Goal: Use online tool/utility: Utilize a website feature to perform a specific function

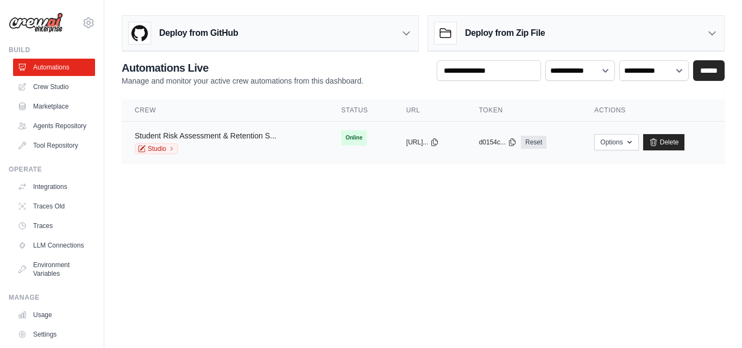
click at [267, 135] on link "Student Risk Assessment & Retention S..." at bounding box center [206, 136] width 142 height 9
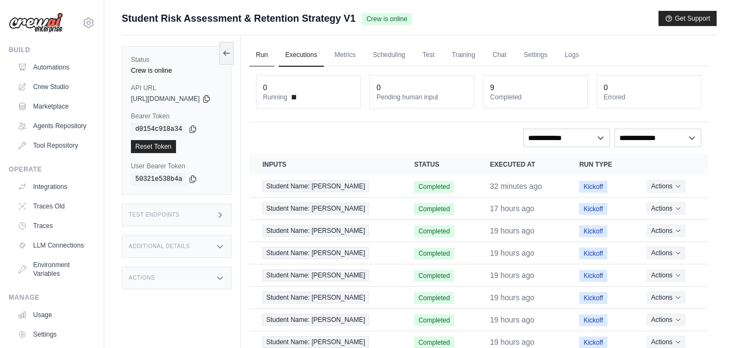
click at [274, 54] on link "Run" at bounding box center [261, 55] width 25 height 23
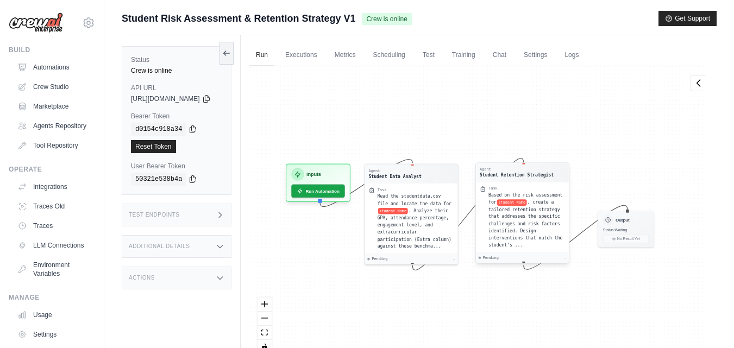
click at [559, 196] on span "Based on the risk assessment for" at bounding box center [526, 199] width 74 height 12
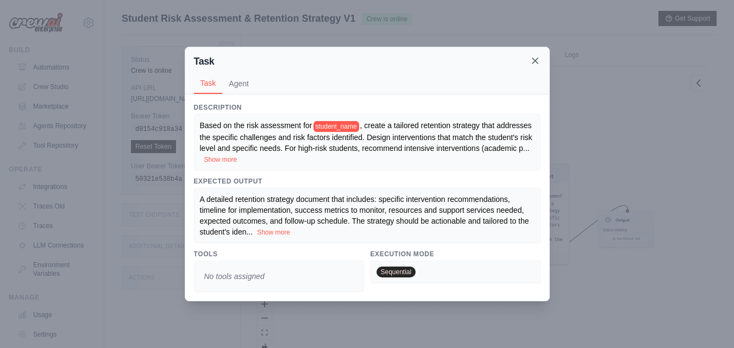
click at [536, 64] on icon at bounding box center [535, 60] width 11 height 11
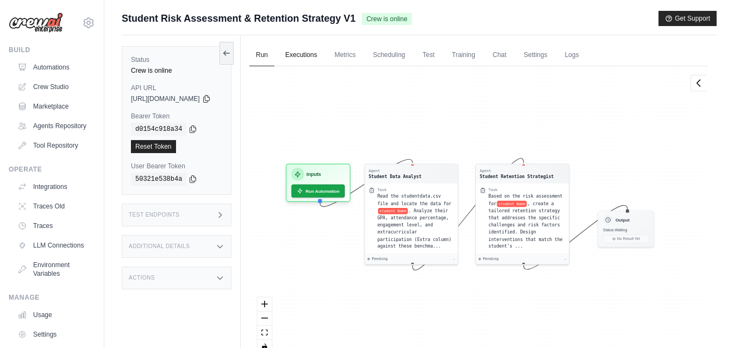
click at [320, 58] on link "Executions" at bounding box center [301, 55] width 45 height 23
